Goal: Find specific page/section: Find specific page/section

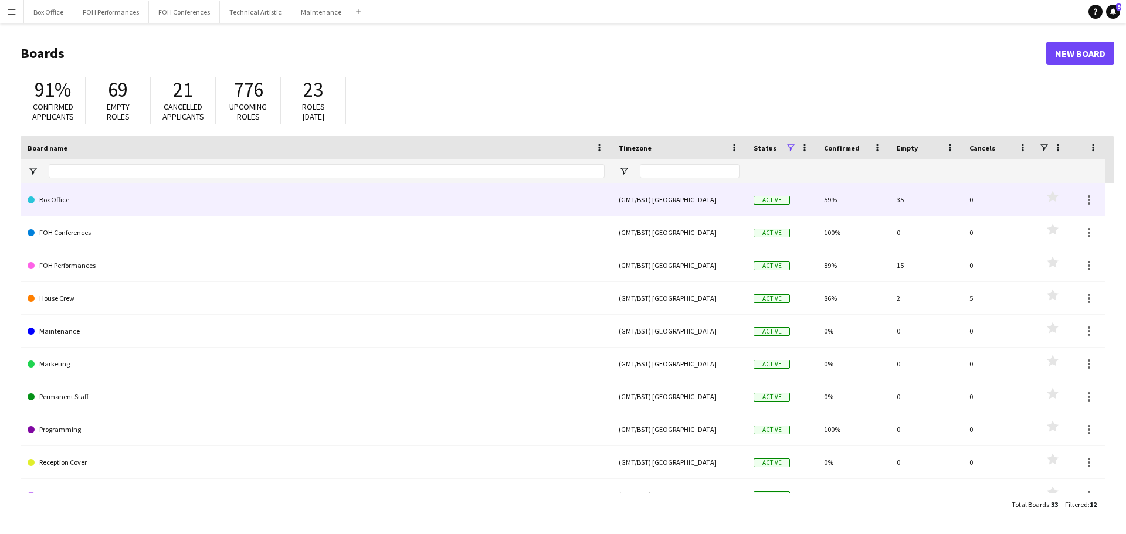
click at [115, 199] on link "Box Office" at bounding box center [316, 200] width 577 height 33
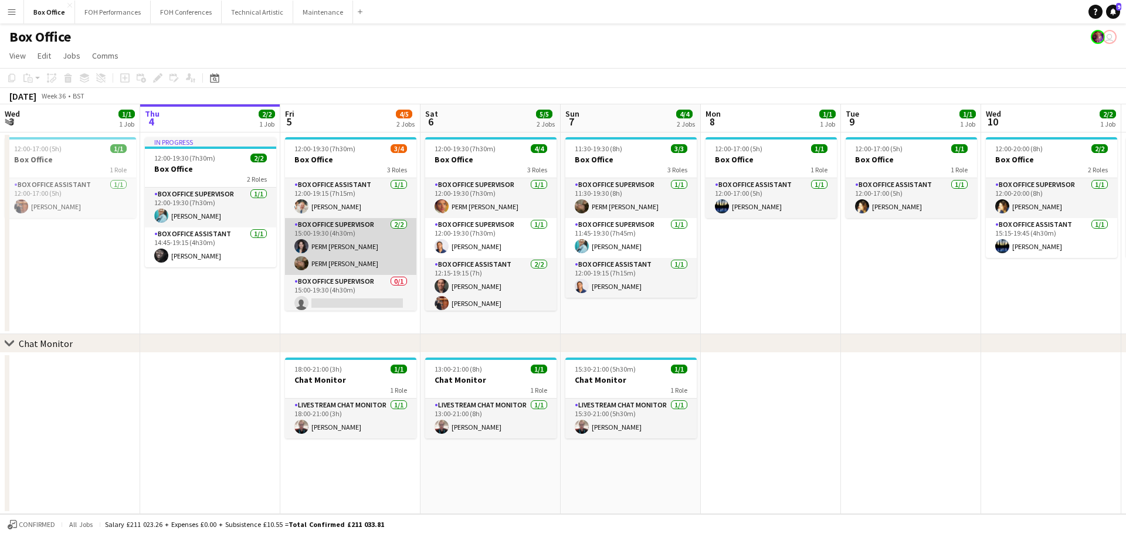
scroll to position [4, 0]
